Goal: Task Accomplishment & Management: Use online tool/utility

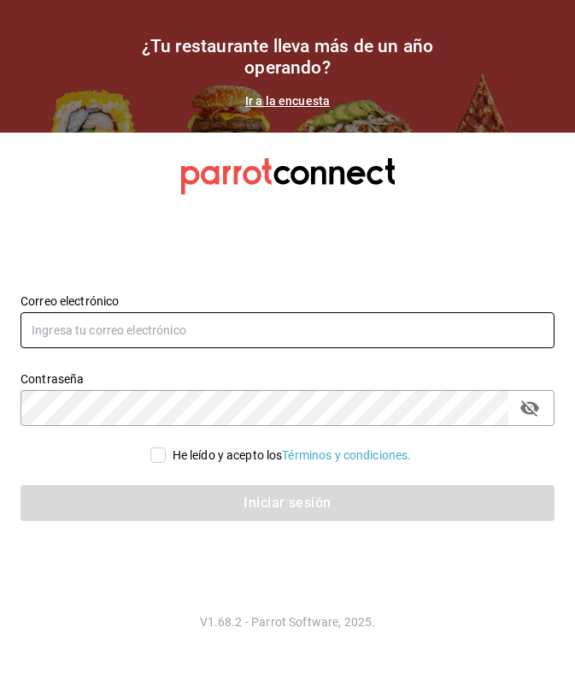
type input "[EMAIL_ADDRESS][DOMAIN_NAME]"
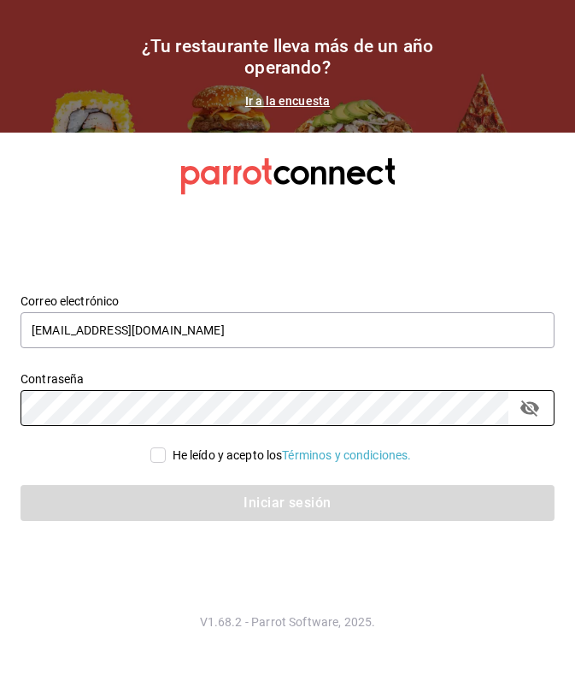
click at [157, 458] on input "He leído y acepto los Términos y condiciones." at bounding box center [157, 454] width 15 height 15
checkbox input "true"
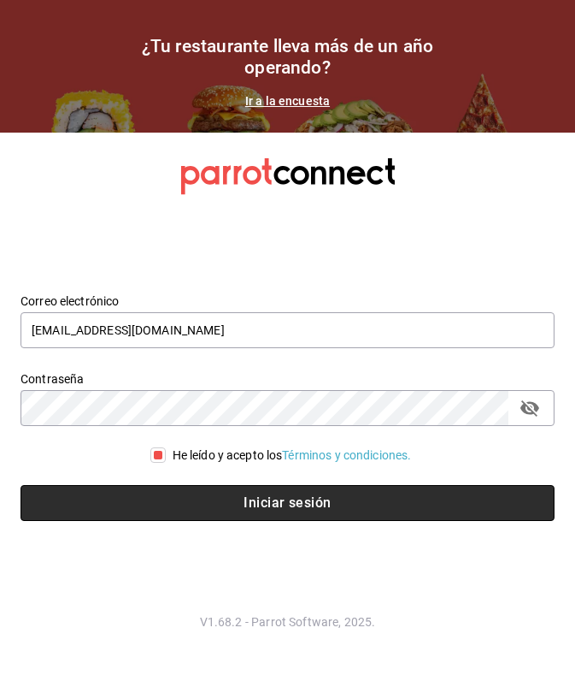
click at [202, 502] on button "Iniciar sesión" at bounding box center [288, 503] width 534 height 36
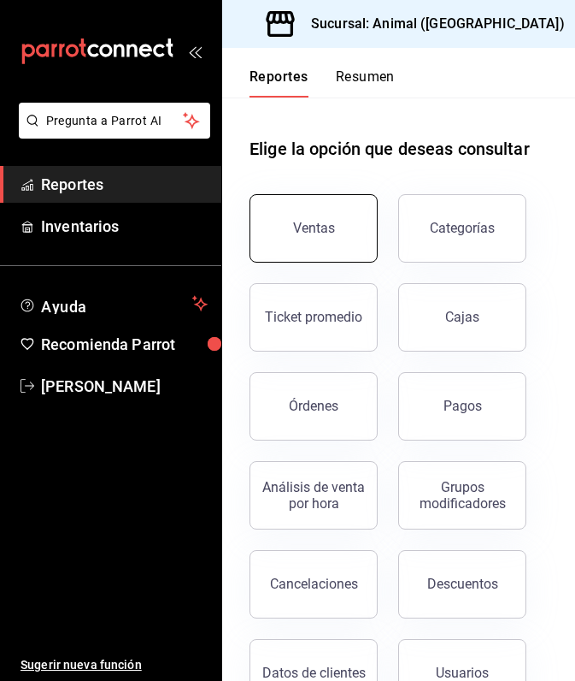
click at [338, 220] on button "Ventas" at bounding box center [314, 228] width 128 height 68
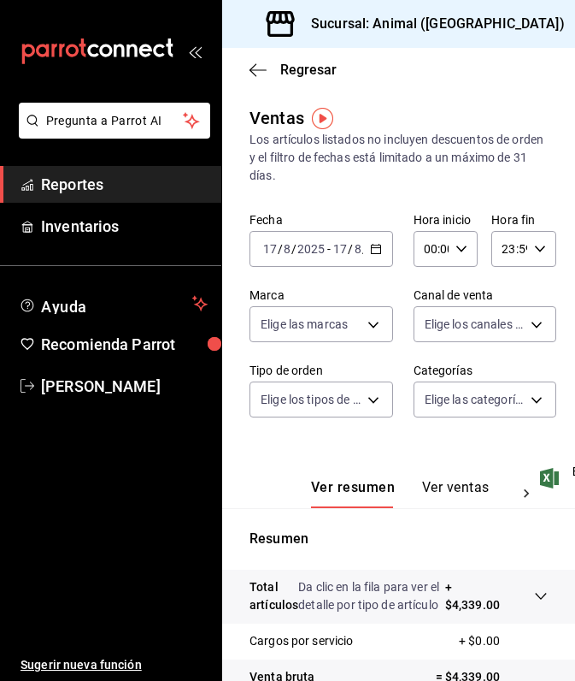
click at [374, 250] on icon "button" at bounding box center [376, 249] width 12 height 12
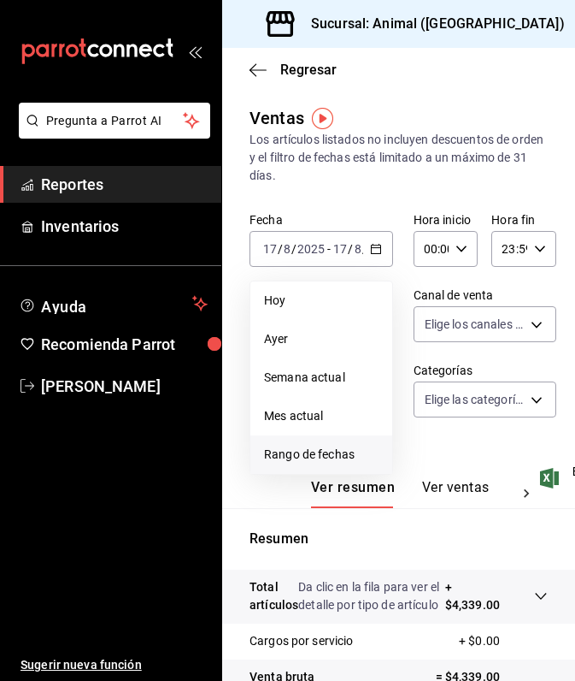
click at [324, 446] on span "Rango de fechas" at bounding box center [321, 454] width 115 height 18
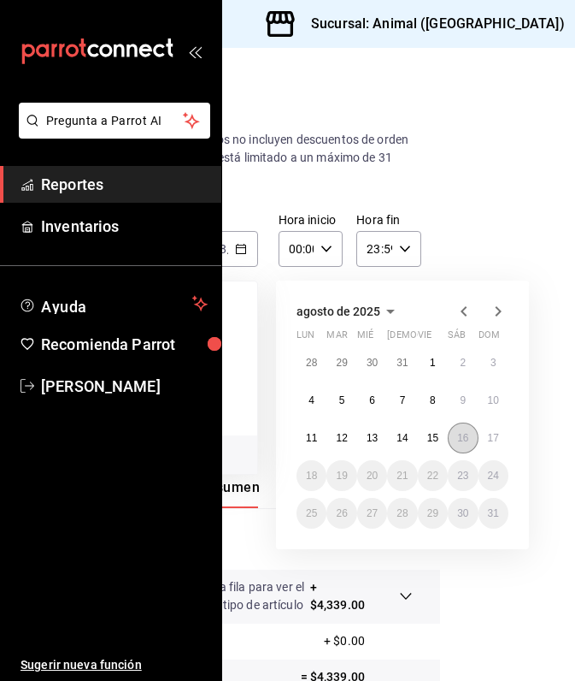
scroll to position [0, 135]
click at [469, 437] on abbr "16" at bounding box center [462, 438] width 11 height 12
click at [493, 440] on abbr "17" at bounding box center [493, 438] width 11 height 12
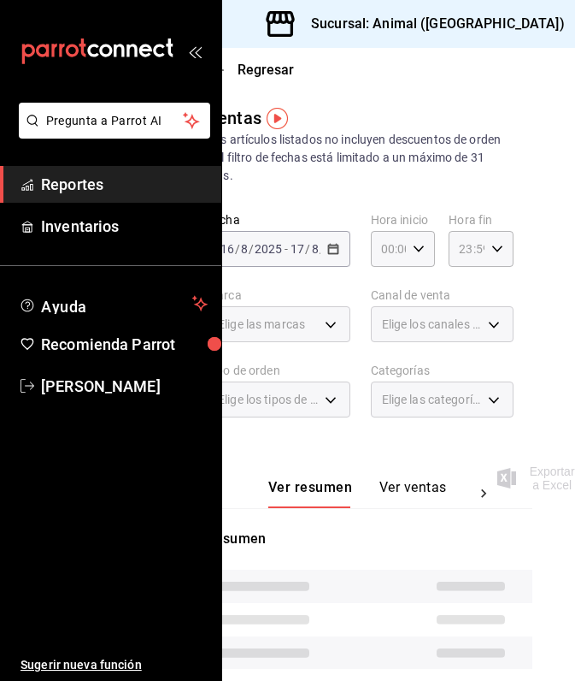
scroll to position [0, 45]
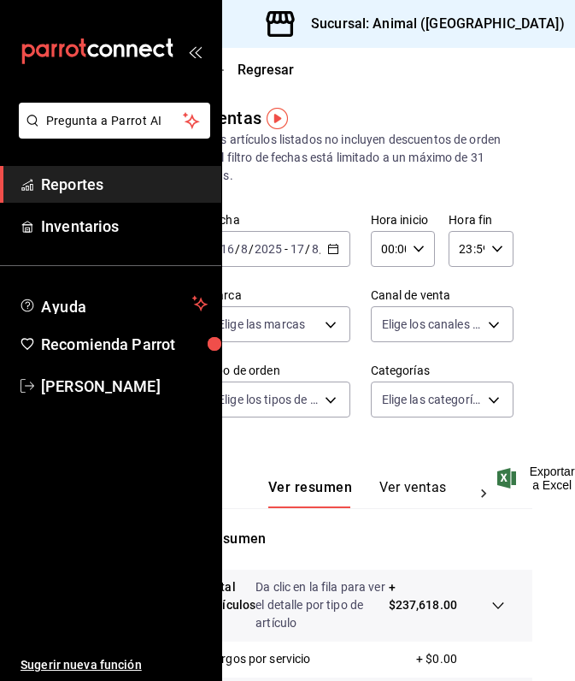
click at [419, 250] on icon "button" at bounding box center [419, 249] width 12 height 12
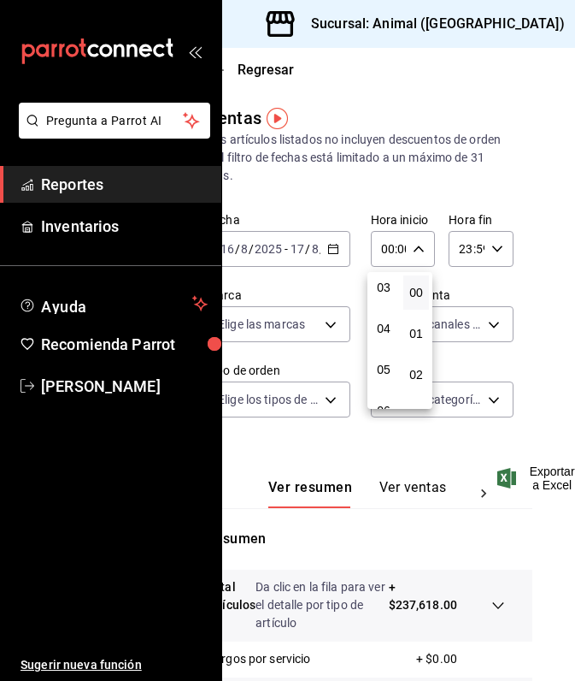
scroll to position [131, 0]
click at [386, 368] on span "05" at bounding box center [383, 367] width 5 height 14
type input "05:00"
click at [423, 457] on div at bounding box center [287, 340] width 575 height 681
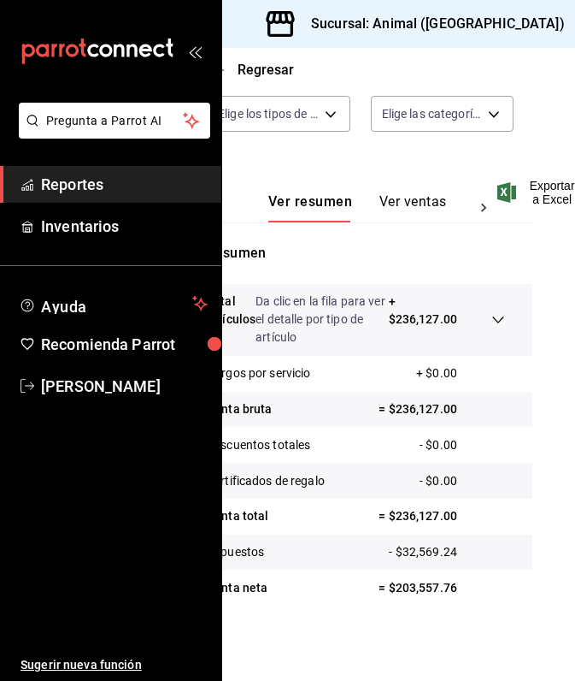
scroll to position [286, 45]
click at [575, 25] on icon "button" at bounding box center [586, 25] width 14 height 9
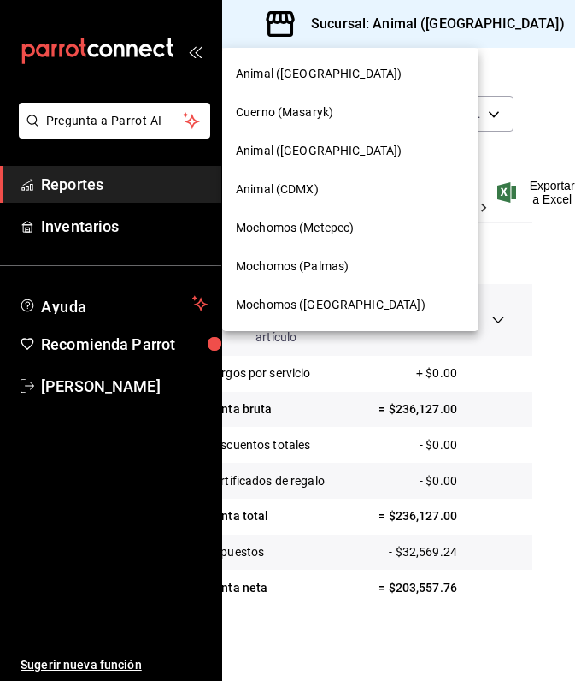
click at [309, 271] on span "Mochomos (Palmas)" at bounding box center [292, 266] width 113 height 18
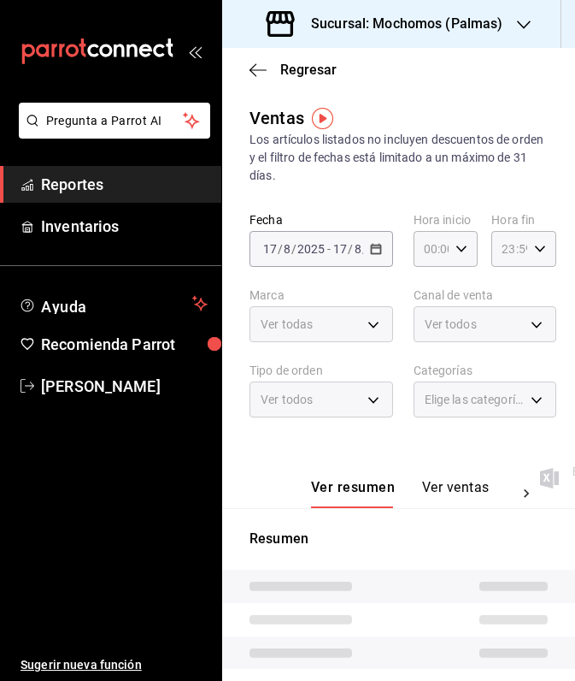
type input "05:00"
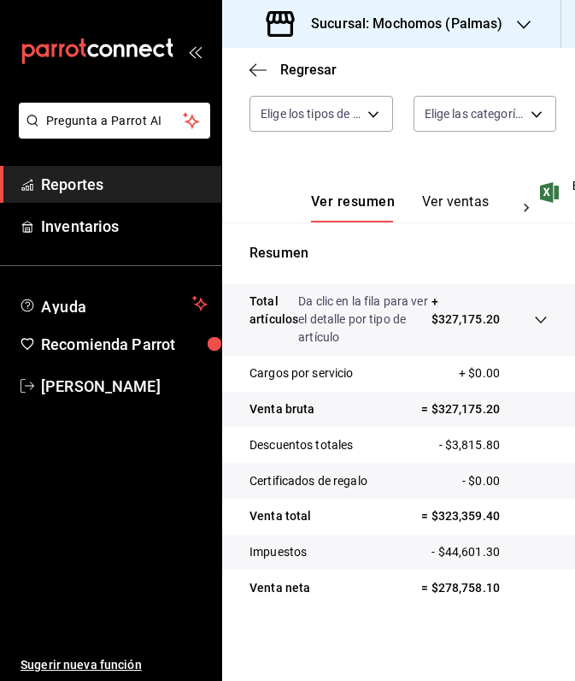
scroll to position [286, 0]
click at [531, 27] on div "Sucursal: Mochomos (Palmas)" at bounding box center [387, 24] width 302 height 48
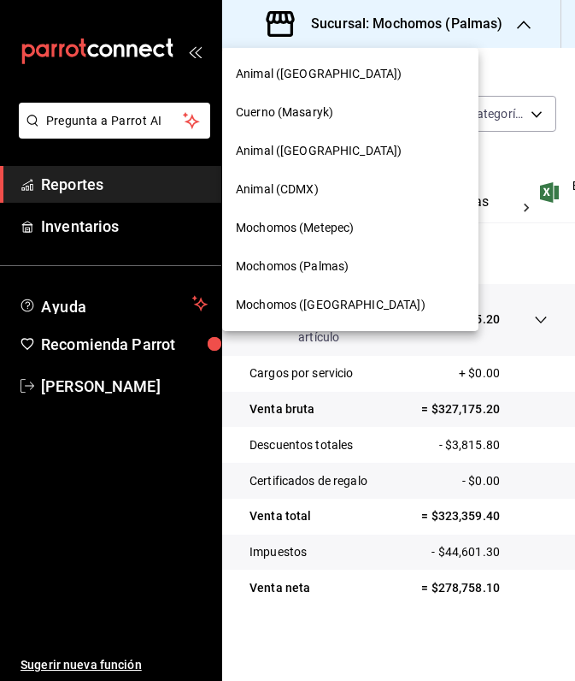
click at [340, 230] on span "Mochomos (Metepec)" at bounding box center [295, 228] width 118 height 18
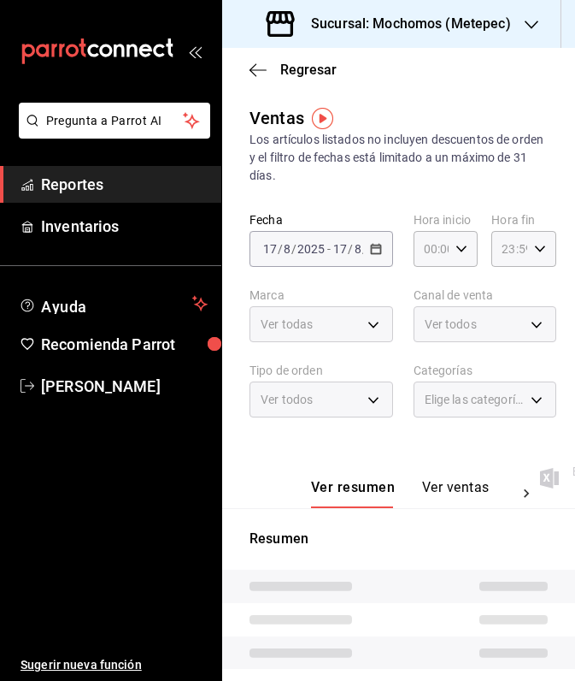
type input "05:00"
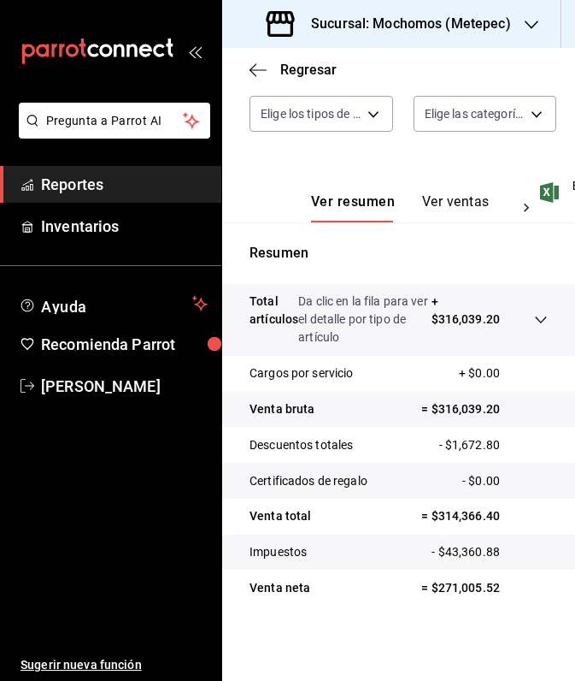
scroll to position [286, 0]
click at [540, 318] on icon at bounding box center [541, 320] width 14 height 14
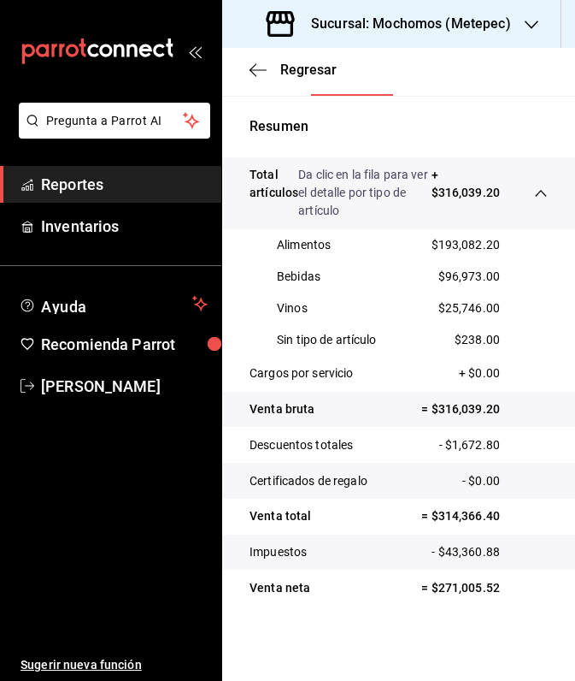
scroll to position [412, 0]
click at [534, 18] on icon "button" at bounding box center [532, 25] width 14 height 14
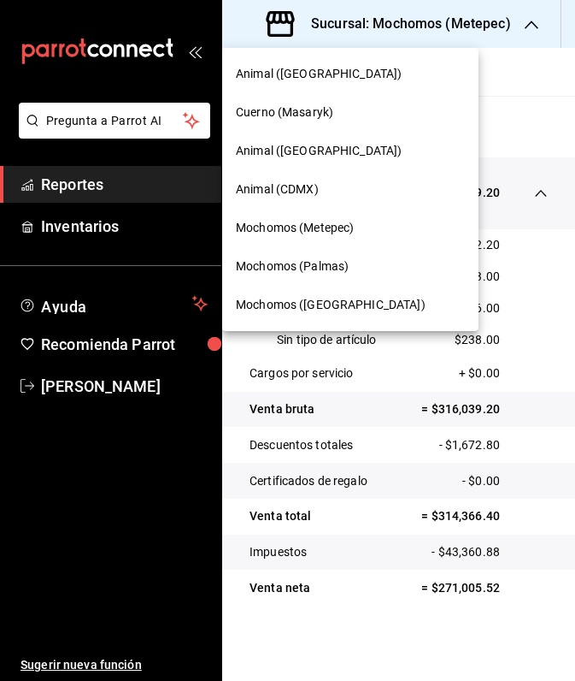
click at [311, 154] on span "Animal (St Regis)" at bounding box center [319, 151] width 166 height 18
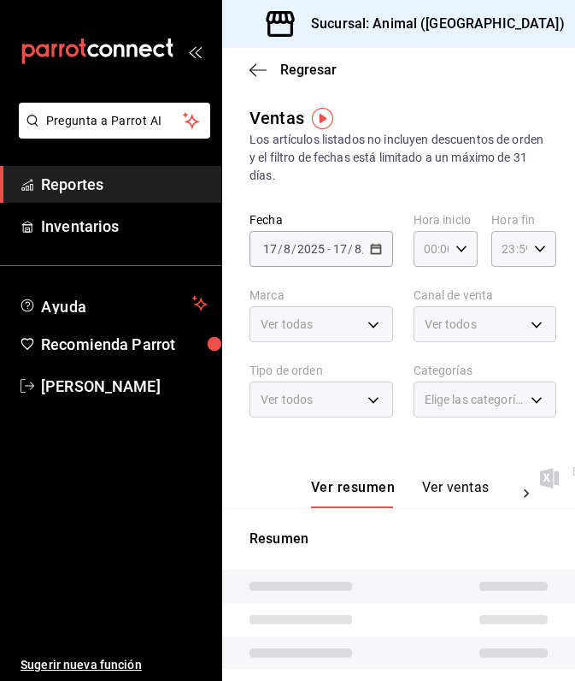
type input "05:00"
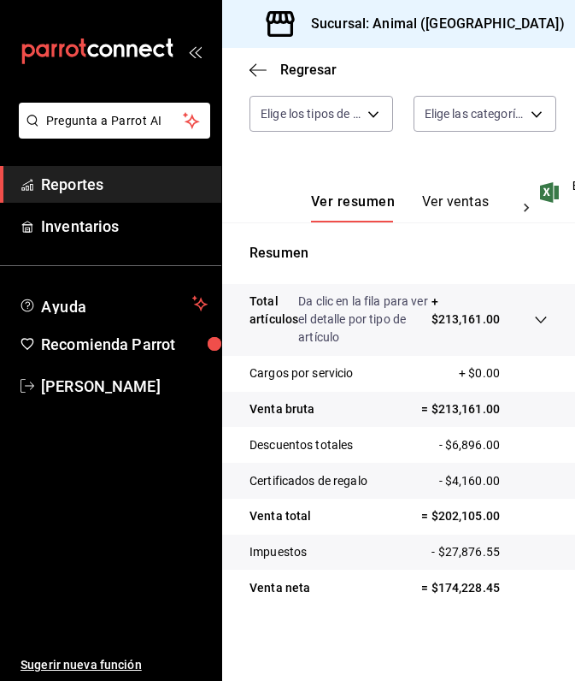
scroll to position [286, 0]
click at [575, 22] on icon "button" at bounding box center [586, 25] width 14 height 14
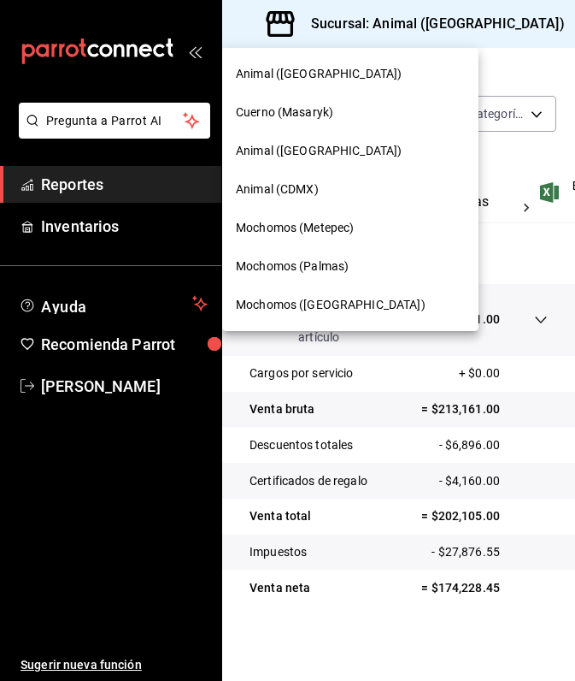
click at [299, 190] on span "Animal (CDMX)" at bounding box center [277, 189] width 83 height 18
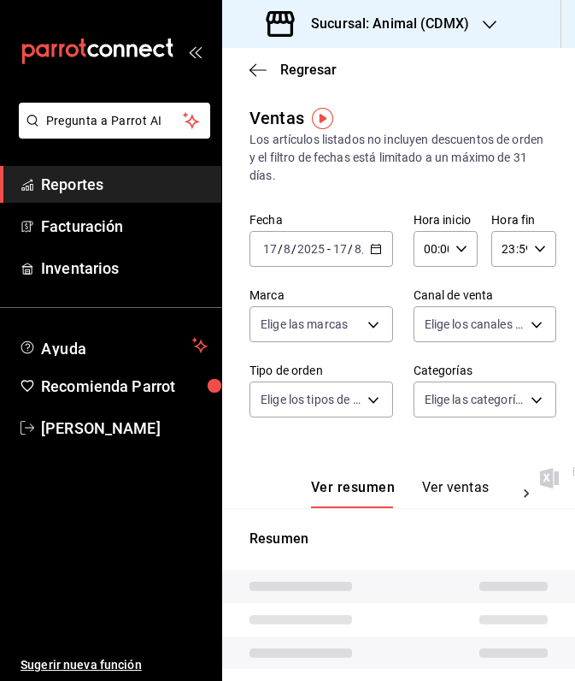
type input "05:00"
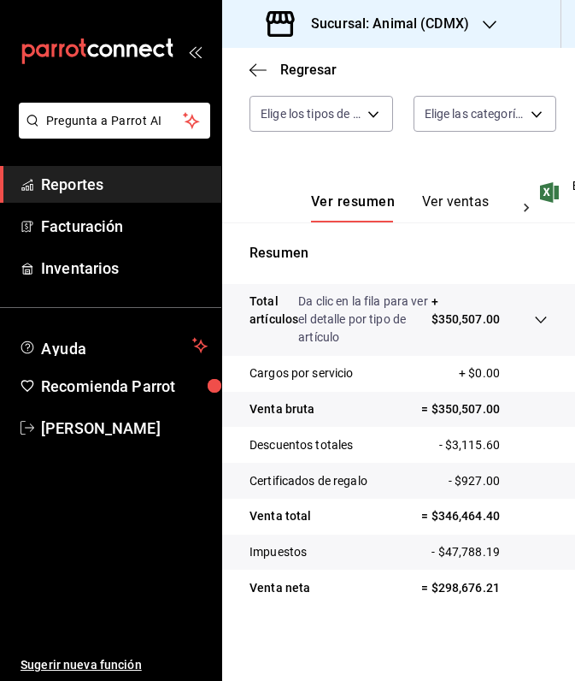
scroll to position [286, 0]
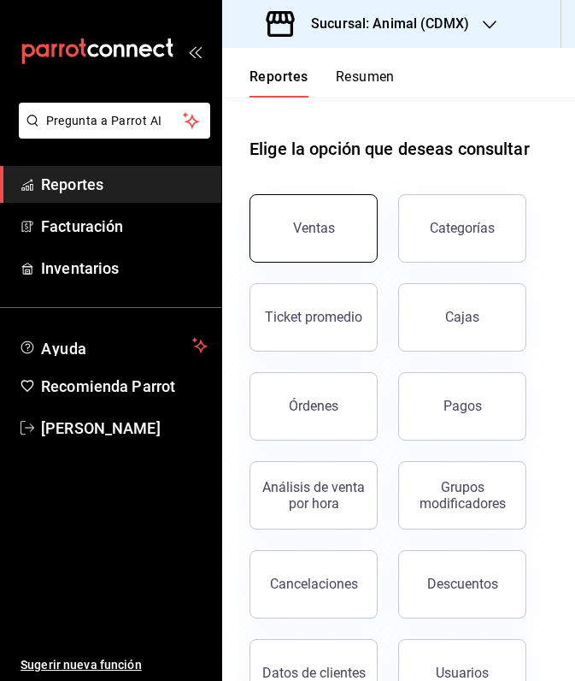
click at [351, 212] on button "Ventas" at bounding box center [314, 228] width 128 height 68
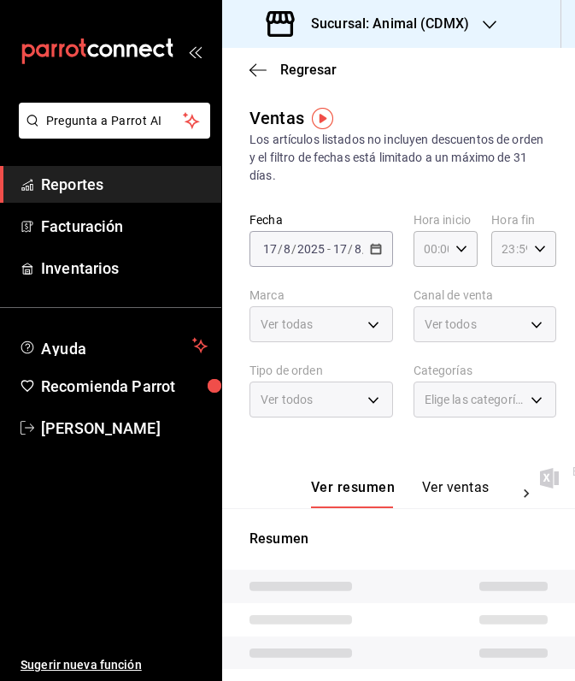
type input "05:00"
click at [483, 21] on icon "button" at bounding box center [490, 25] width 14 height 9
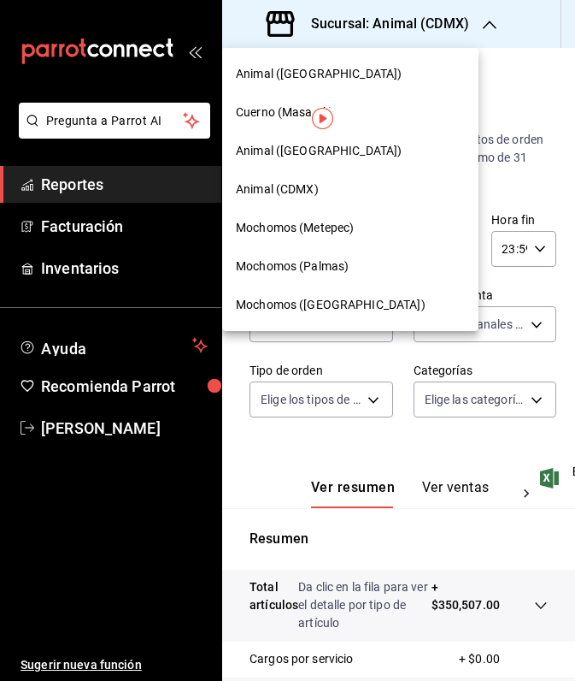
click at [268, 115] on span "Cuerno (Masaryk)" at bounding box center [284, 112] width 97 height 18
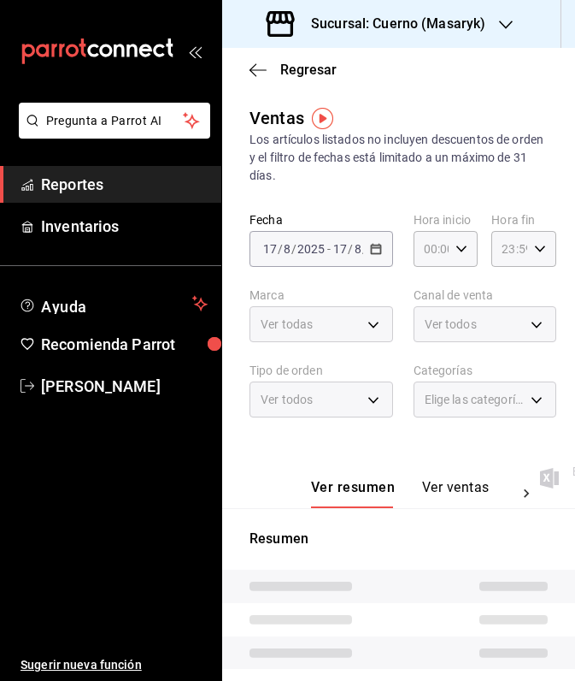
type input "05:00"
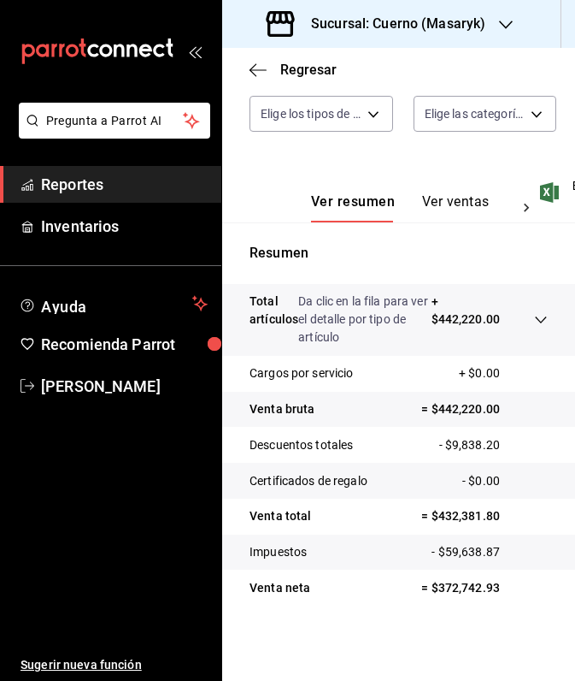
scroll to position [286, 0]
